Goal: Information Seeking & Learning: Learn about a topic

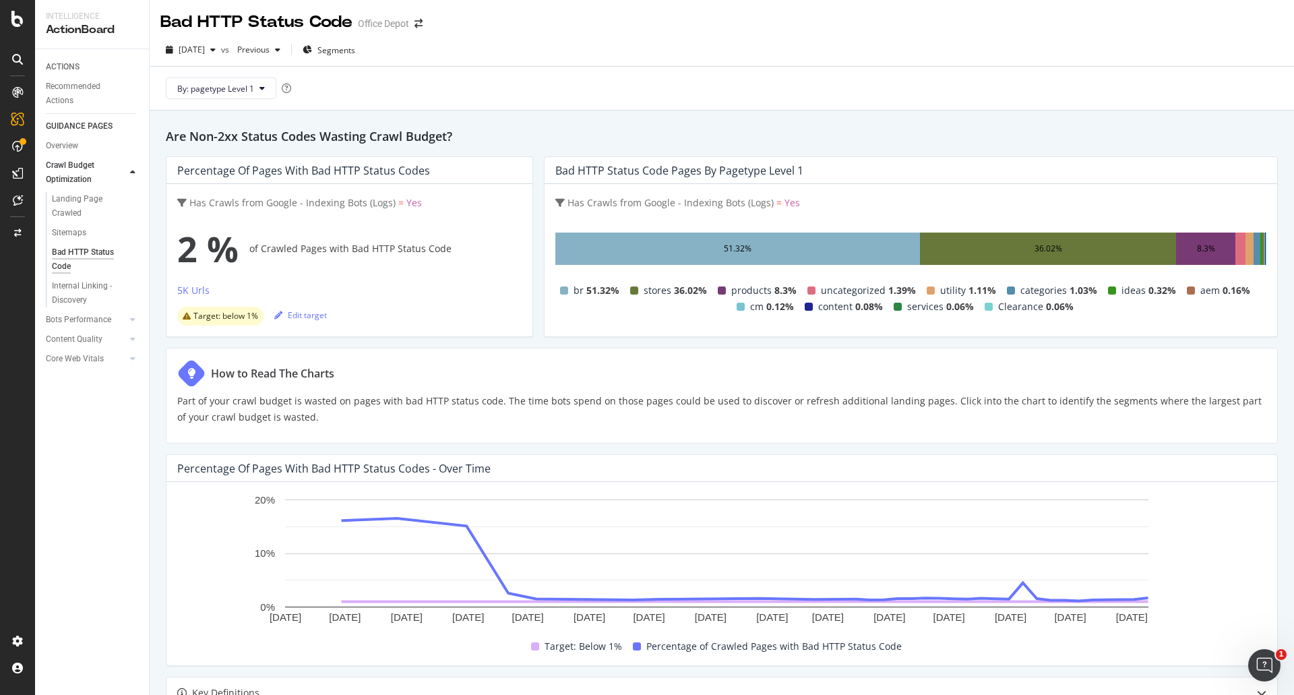
scroll to position [18, 0]
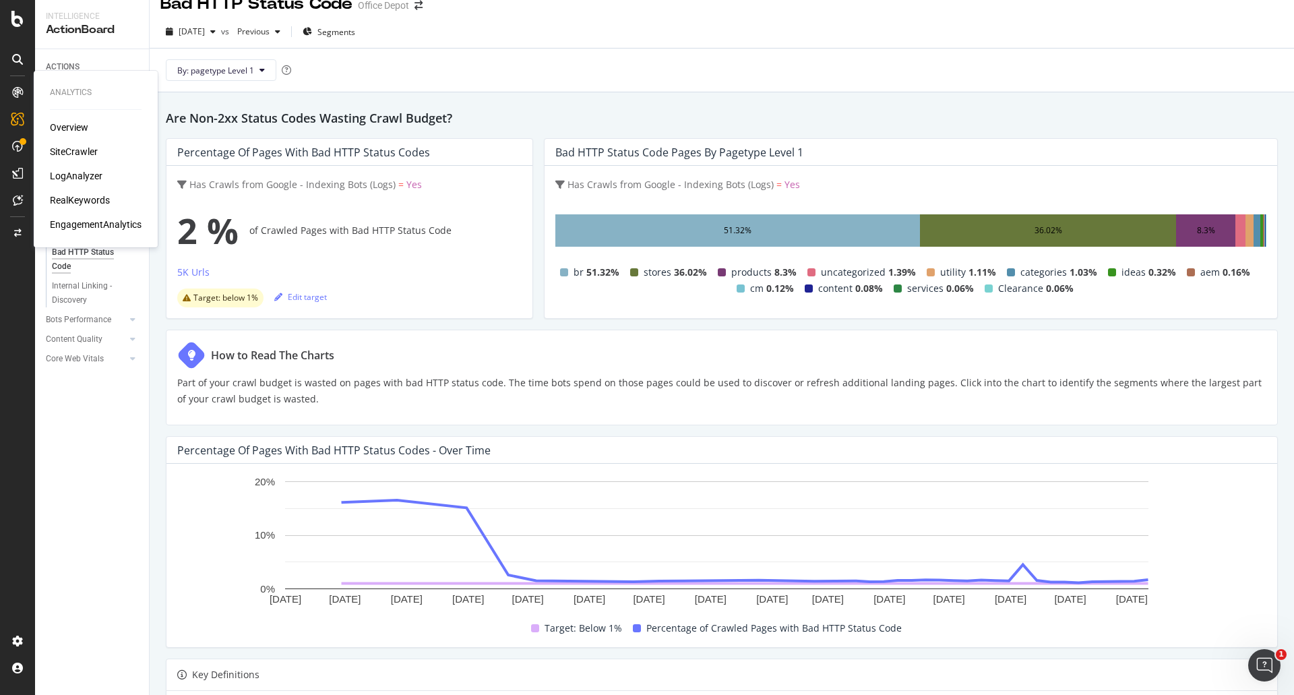
drag, startPoint x: 71, startPoint y: 180, endPoint x: 74, endPoint y: 187, distance: 7.5
click at [71, 180] on div "LogAnalyzer" at bounding box center [76, 175] width 53 height 13
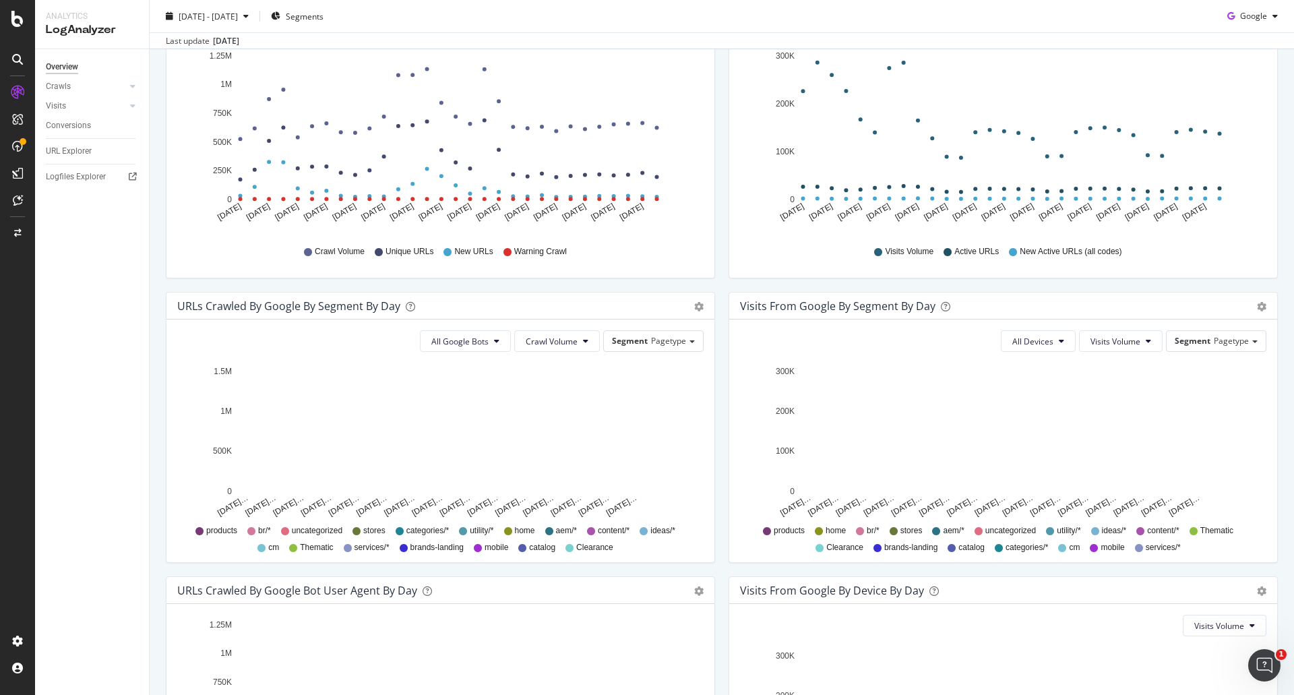
scroll to position [92, 0]
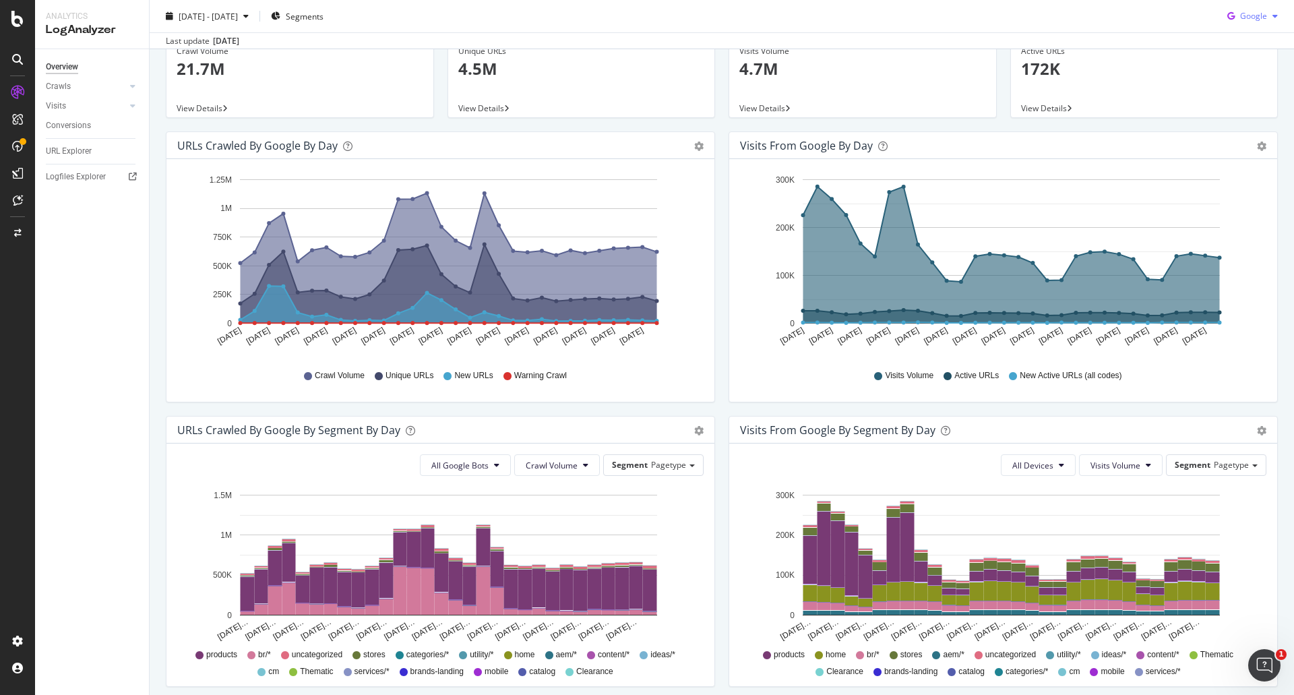
click at [1240, 20] on span "Google" at bounding box center [1253, 15] width 27 height 11
click at [1241, 99] on div "OpenAI" at bounding box center [1241, 93] width 93 height 20
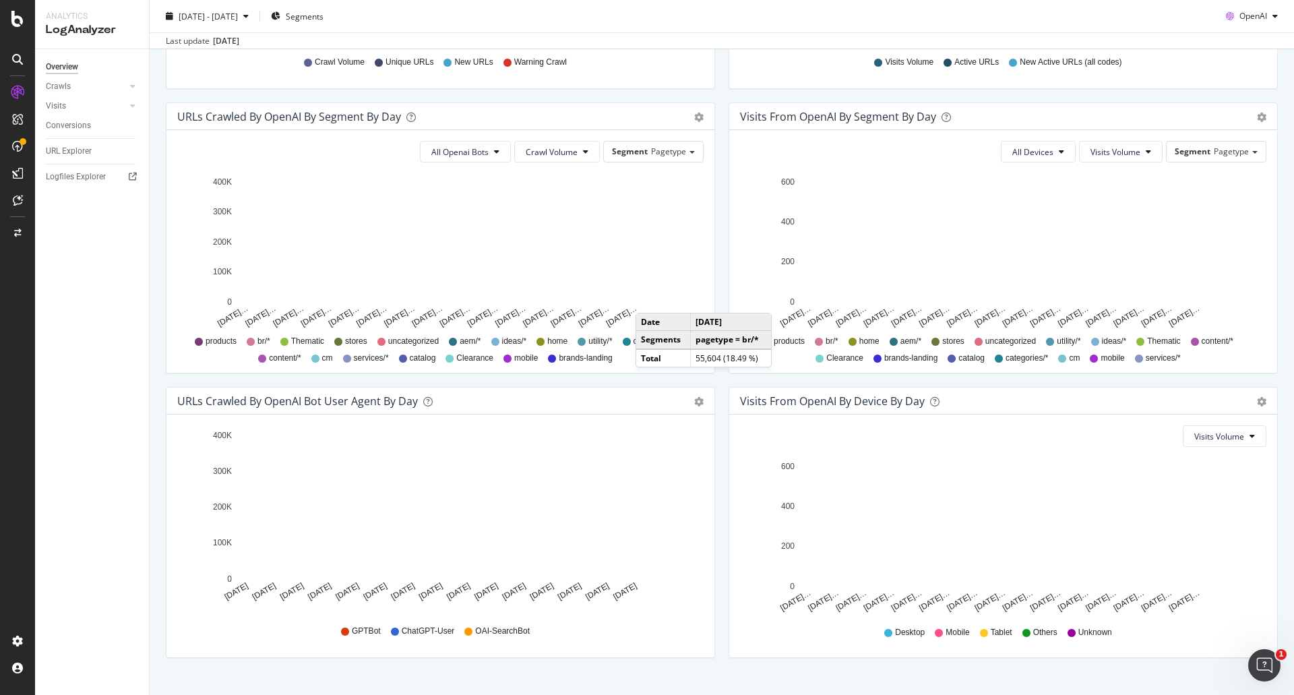
scroll to position [429, 0]
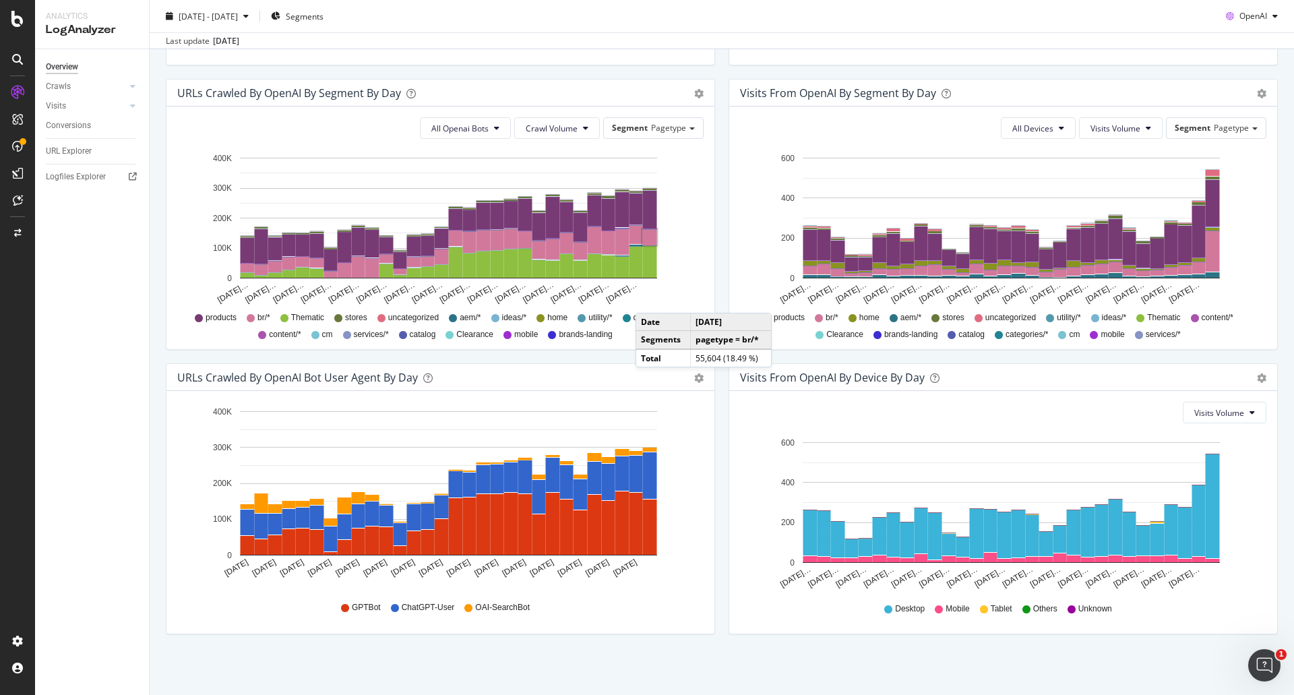
click at [426, 608] on span "ChatGPT-User" at bounding box center [428, 607] width 53 height 11
click at [714, 415] on div "URLs Crawled by OpenAI bot User Agent By Day Timeline (by Value) Timeline (by P…" at bounding box center [440, 505] width 563 height 284
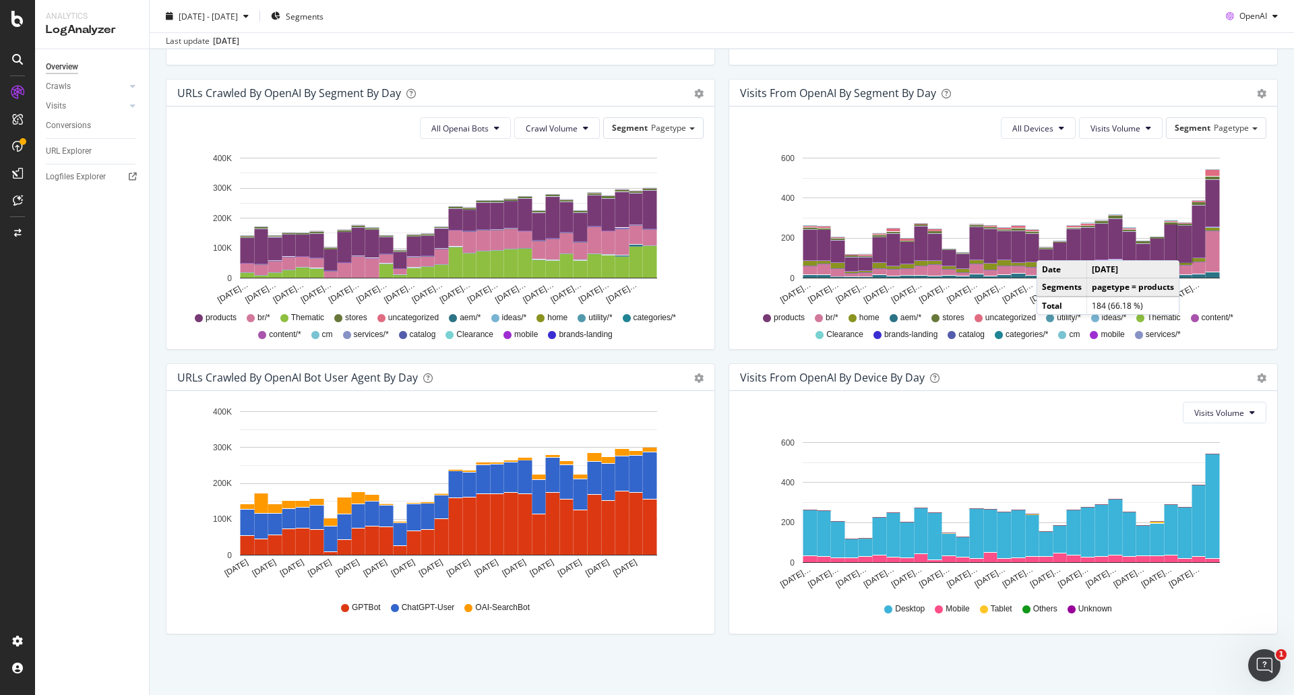
click at [431, 608] on span "ChatGPT-User" at bounding box center [428, 607] width 53 height 11
drag, startPoint x: 454, startPoint y: 606, endPoint x: 401, endPoint y: 611, distance: 53.4
click at [401, 611] on div "GPTBot ChatGPT-User OAI-SearchBot" at bounding box center [440, 607] width 513 height 30
copy span "ChatGPT-User"
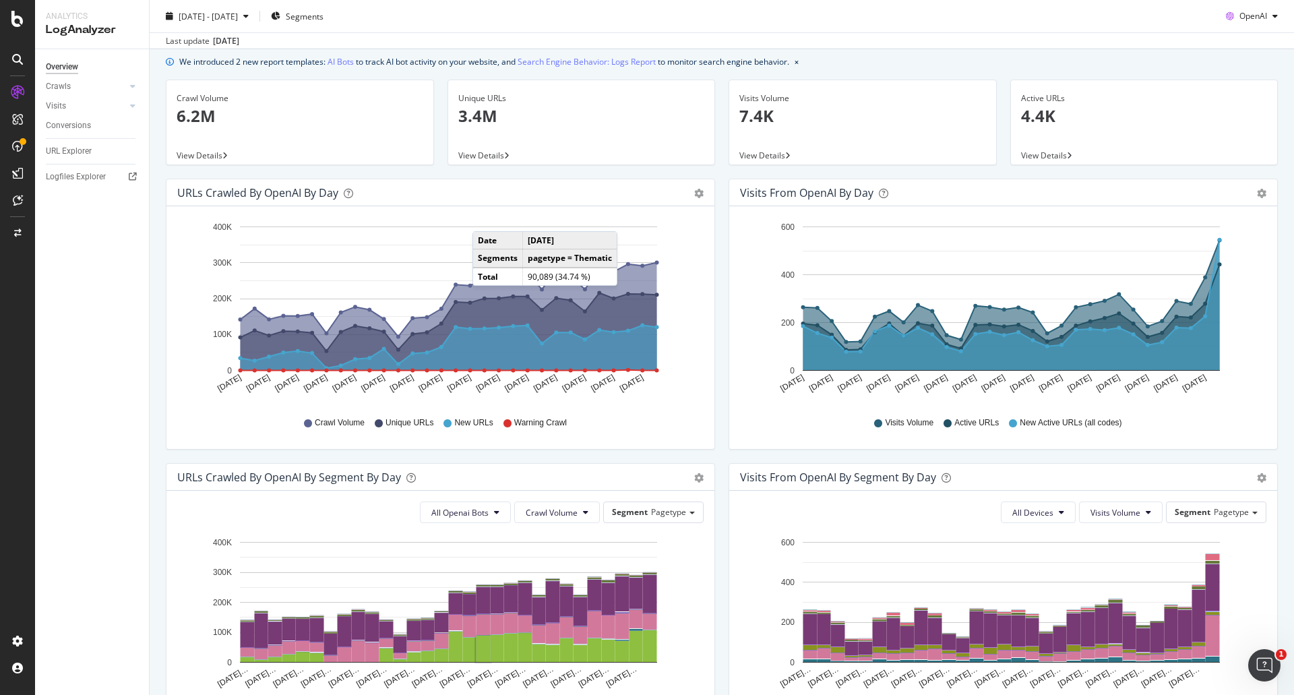
scroll to position [0, 0]
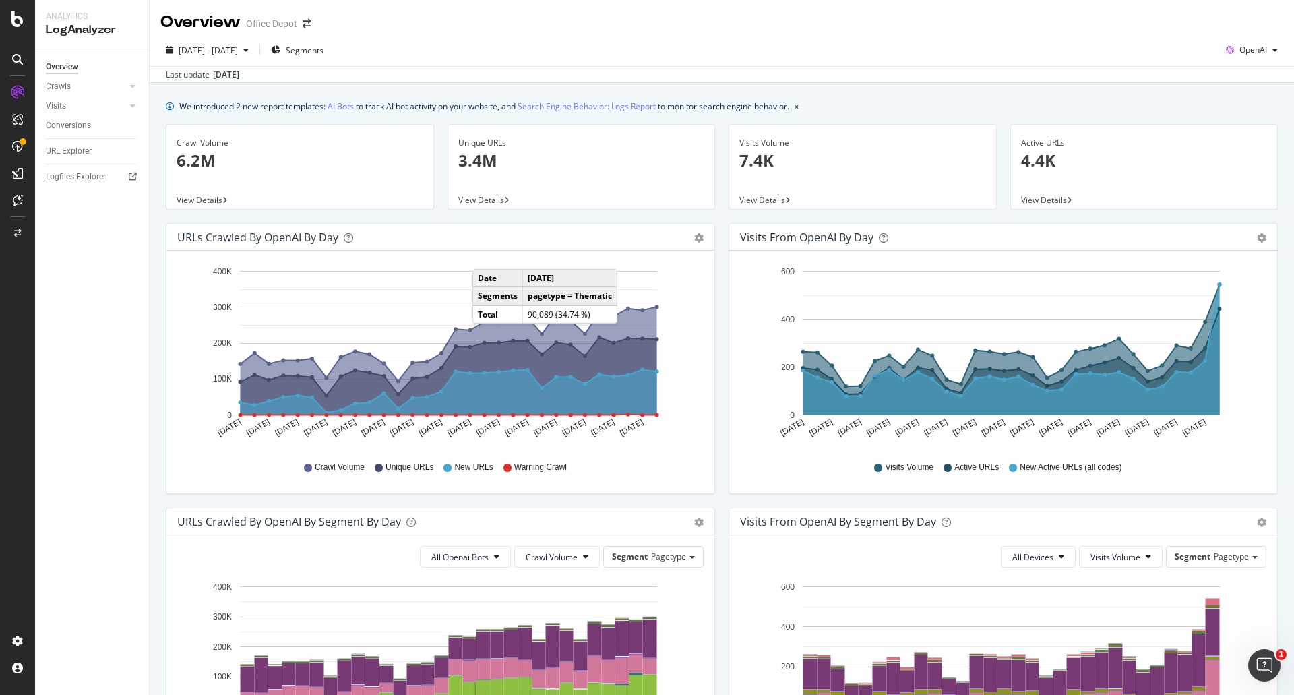
click at [767, 201] on span "View Details" at bounding box center [762, 199] width 46 height 11
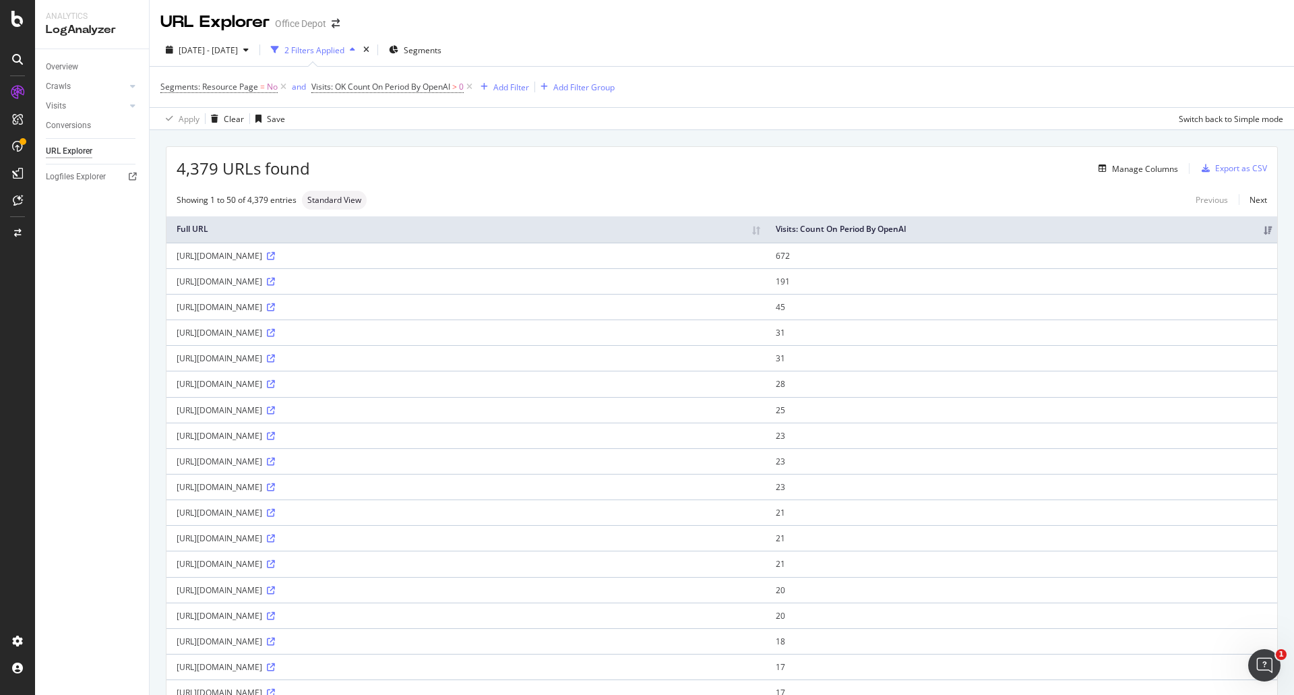
click at [458, 173] on div "Manage Columns" at bounding box center [744, 168] width 868 height 16
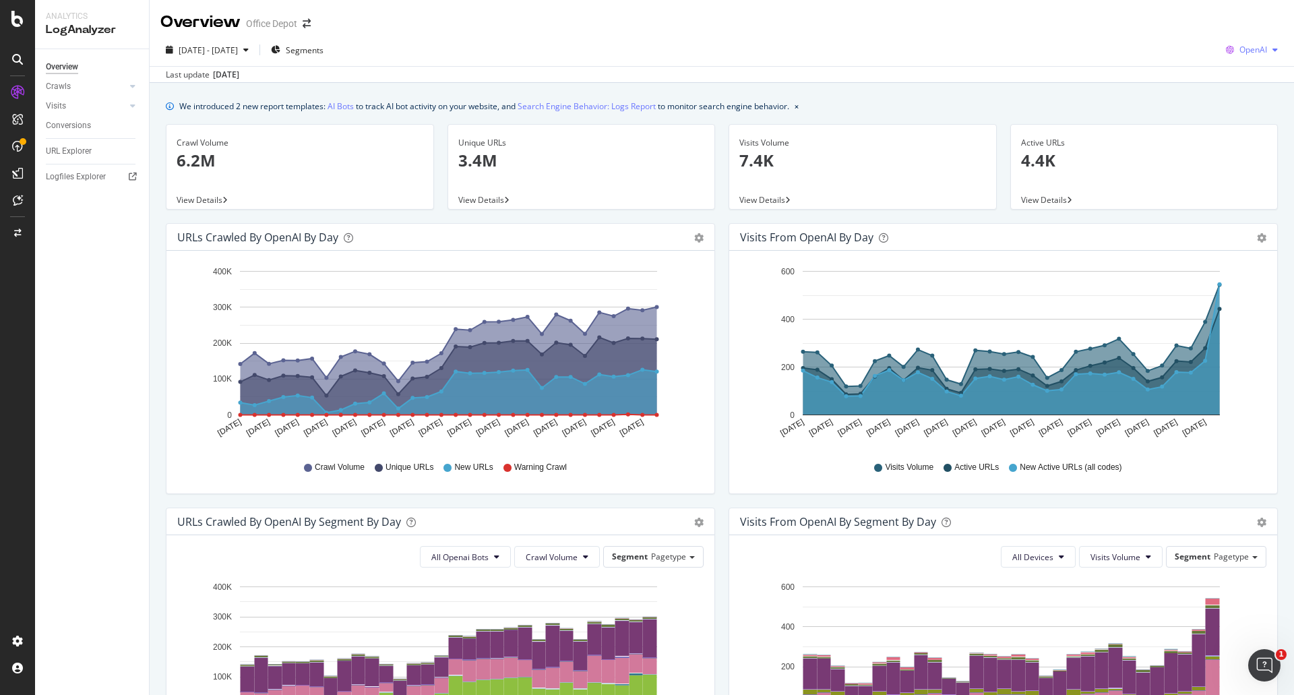
click at [1255, 49] on span "OpenAI" at bounding box center [1253, 49] width 28 height 11
click at [1247, 146] on span "Other AI Bots" at bounding box center [1252, 152] width 50 height 12
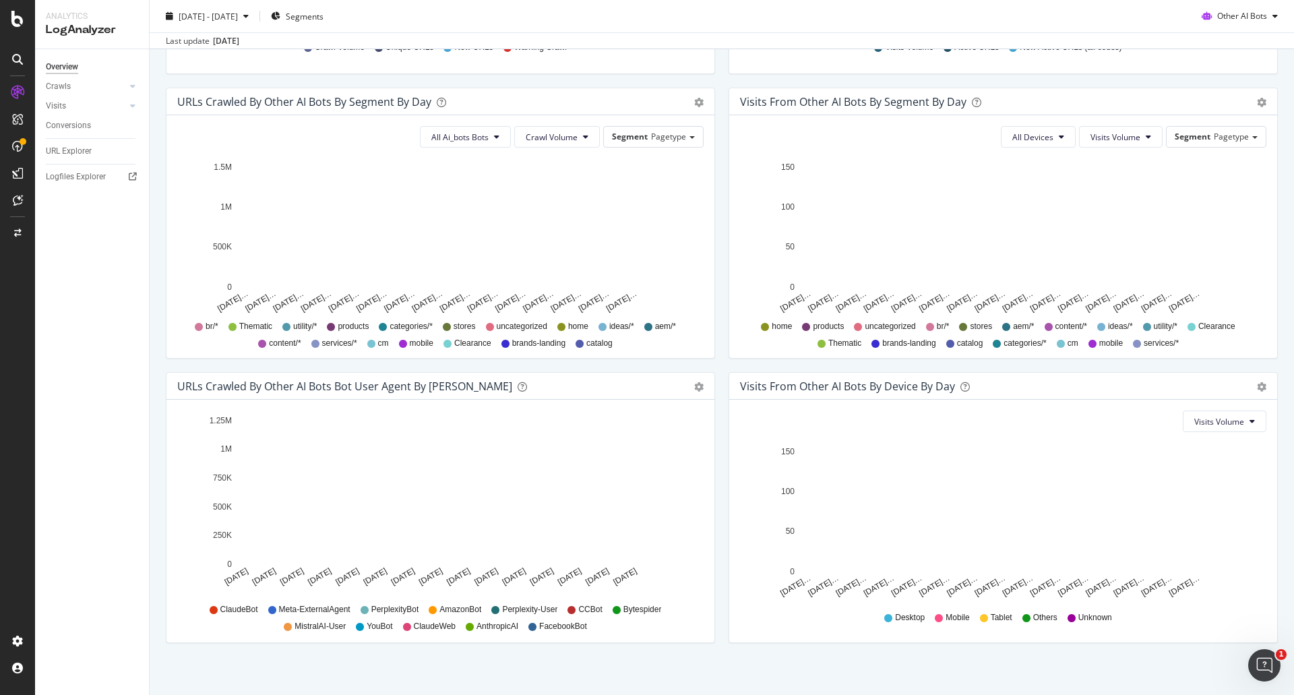
scroll to position [429, 0]
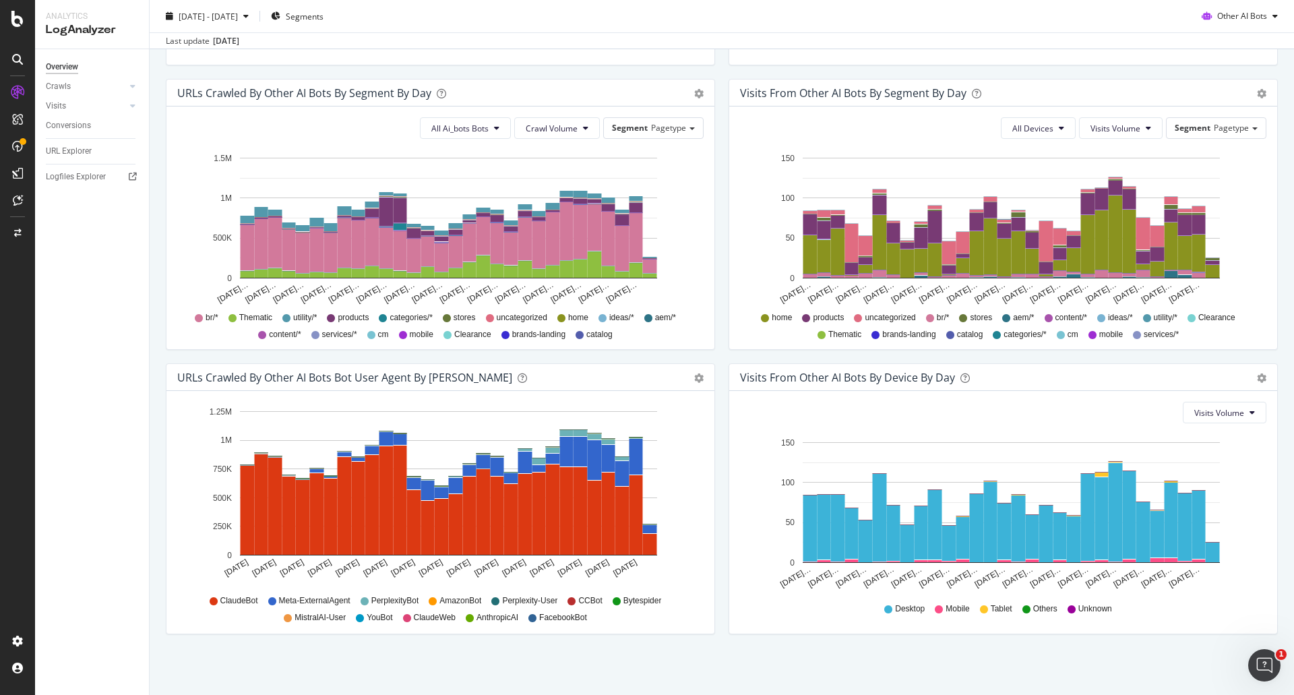
click at [722, 553] on div "Visits From Other AI Bots By Device By Day Timeline (by Value) Timeline (by Per…" at bounding box center [1003, 505] width 563 height 284
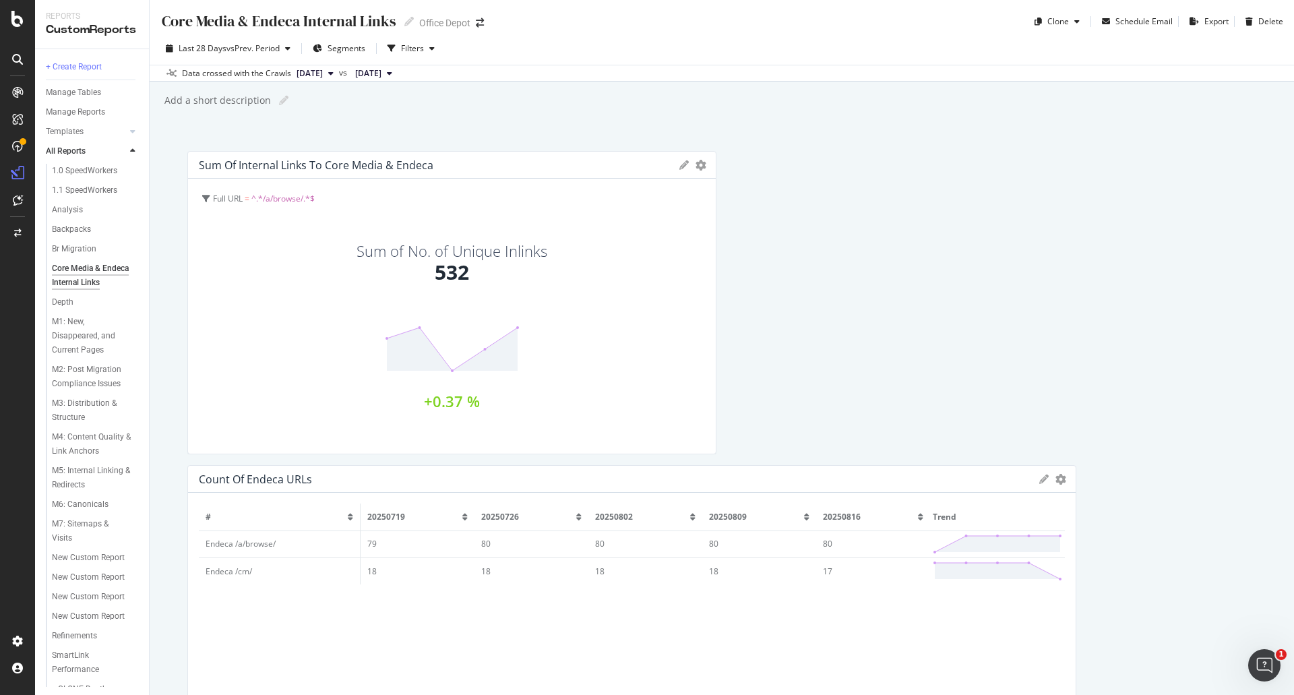
scroll to position [125, 0]
